Goal: Register for event/course

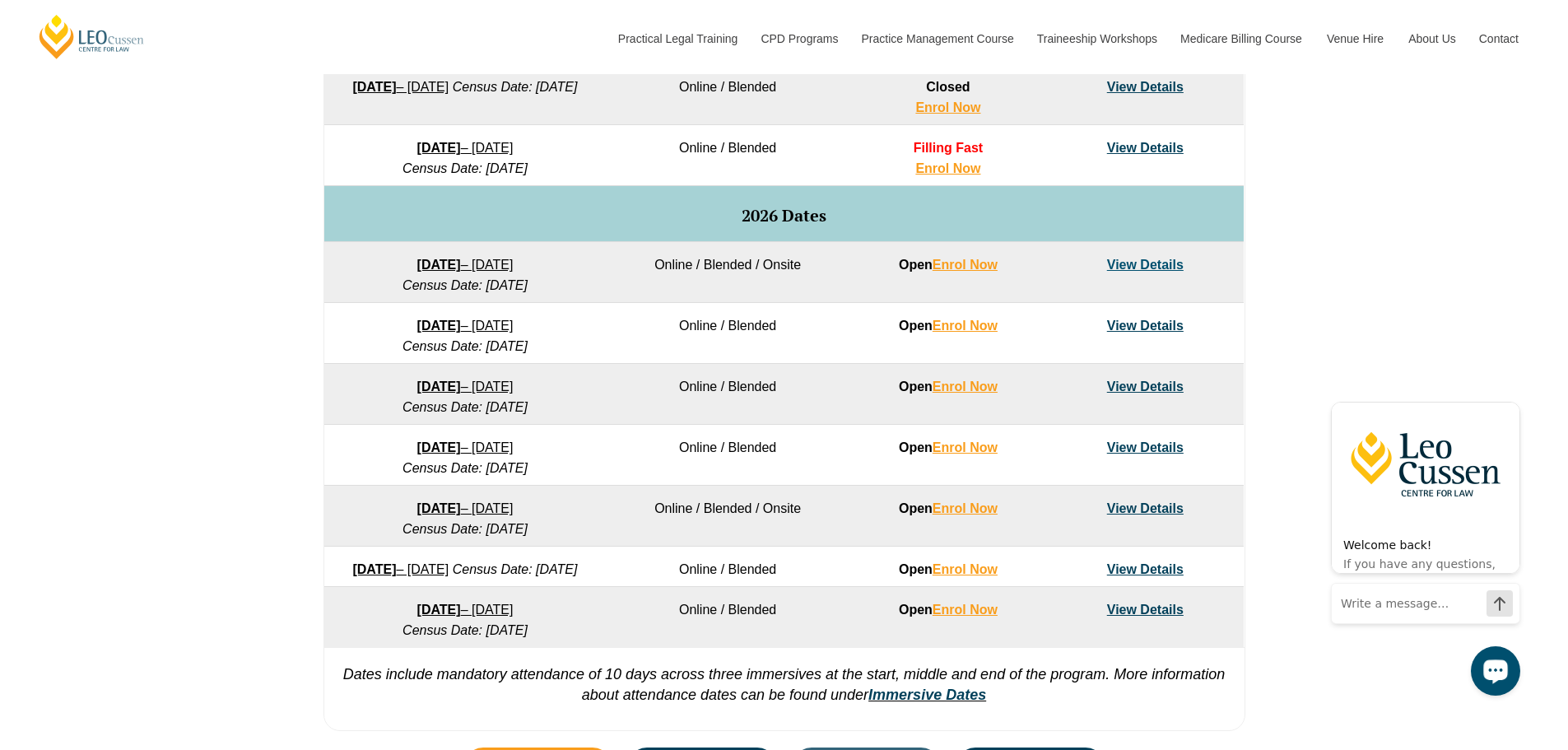
scroll to position [913, 0]
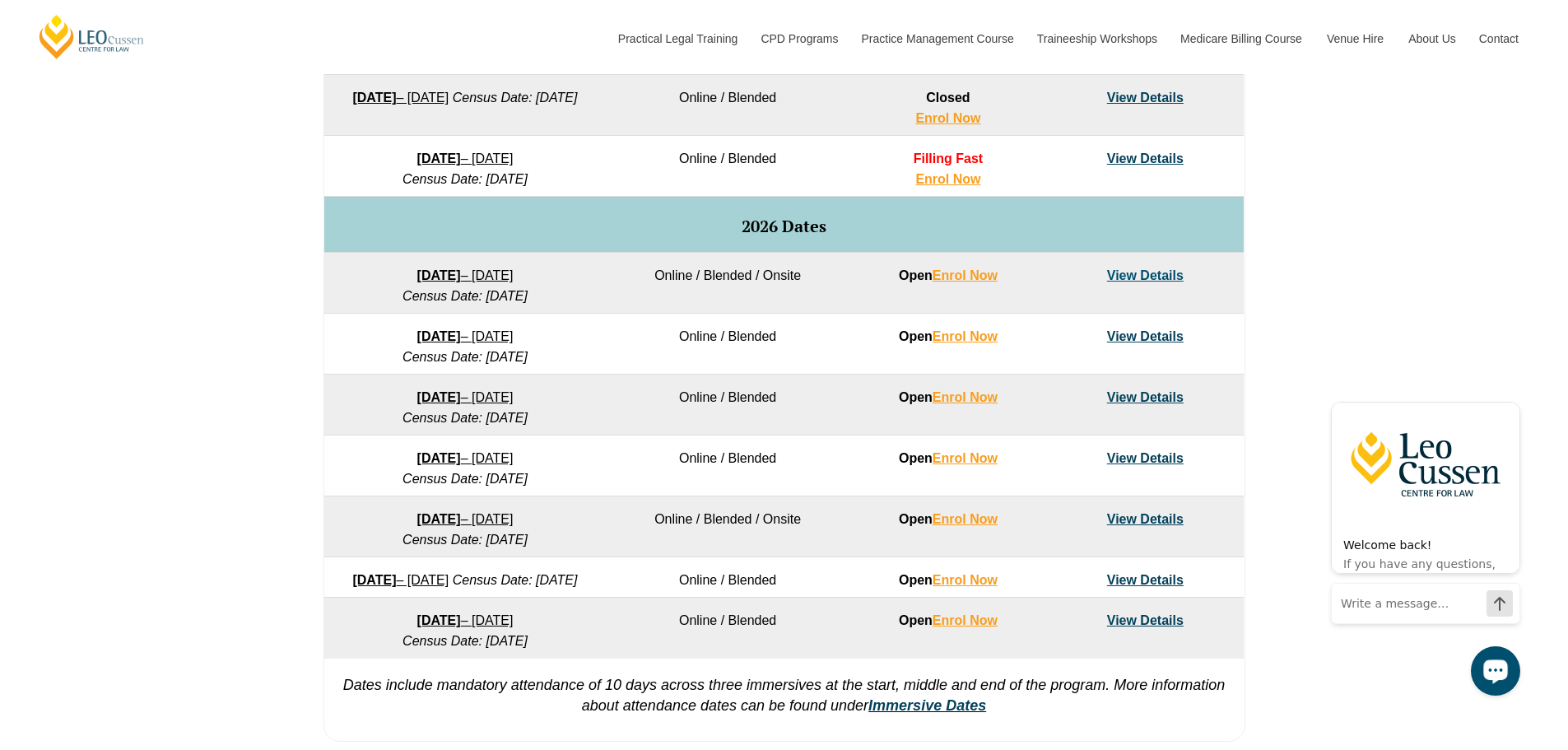
click at [1041, 278] on link "View Details" at bounding box center [1145, 276] width 77 height 14
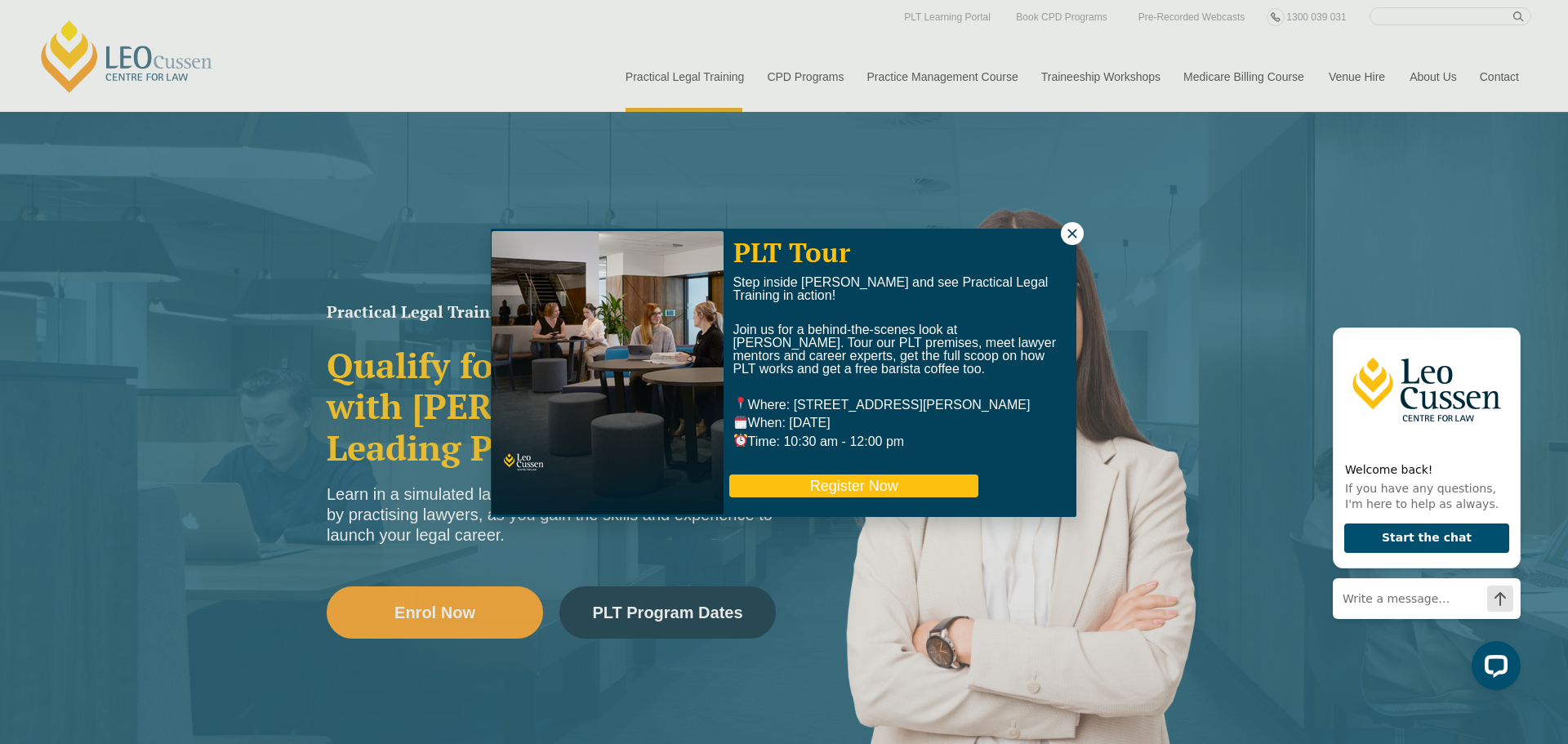
click at [915, 484] on button "Register Now" at bounding box center [853, 486] width 249 height 23
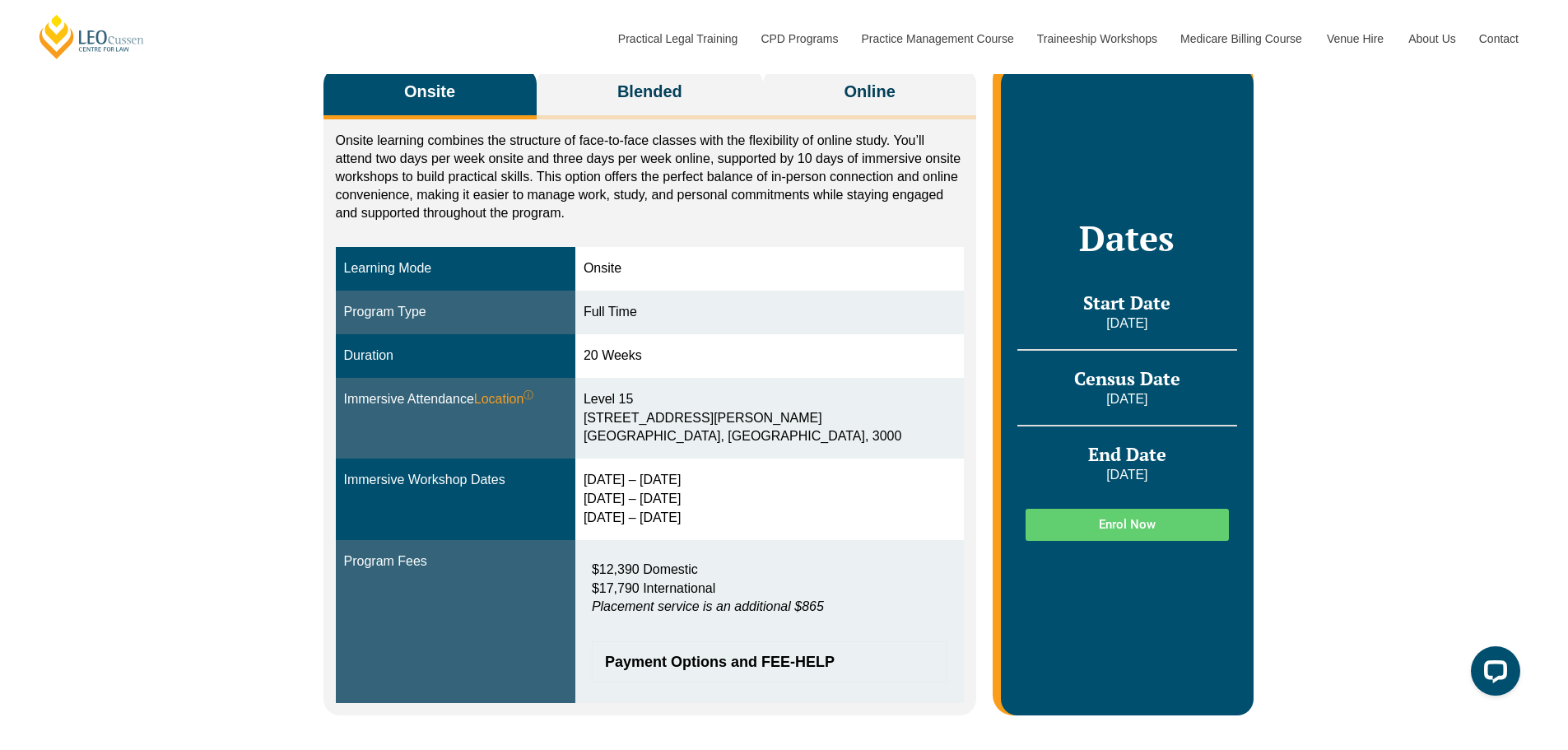
scroll to position [288, 0]
